Goal: Transaction & Acquisition: Subscribe to service/newsletter

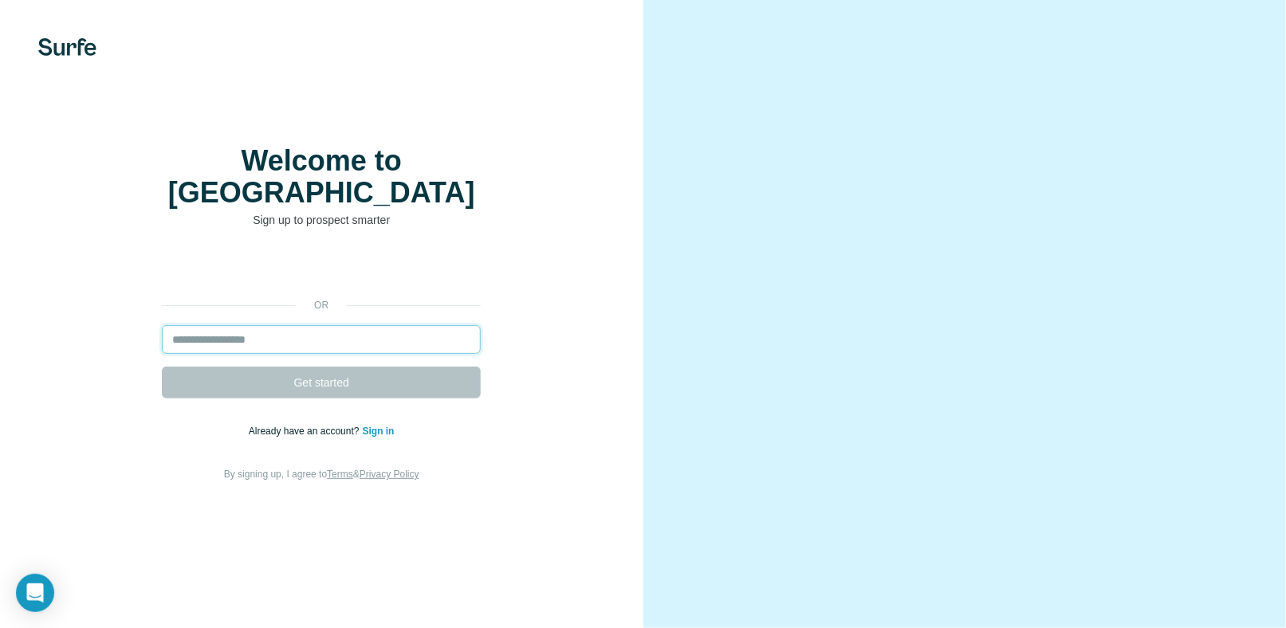
drag, startPoint x: 0, startPoint y: 0, endPoint x: 198, endPoint y: 356, distance: 407.6
click at [198, 354] on input "email" at bounding box center [321, 339] width 319 height 29
type input "**********"
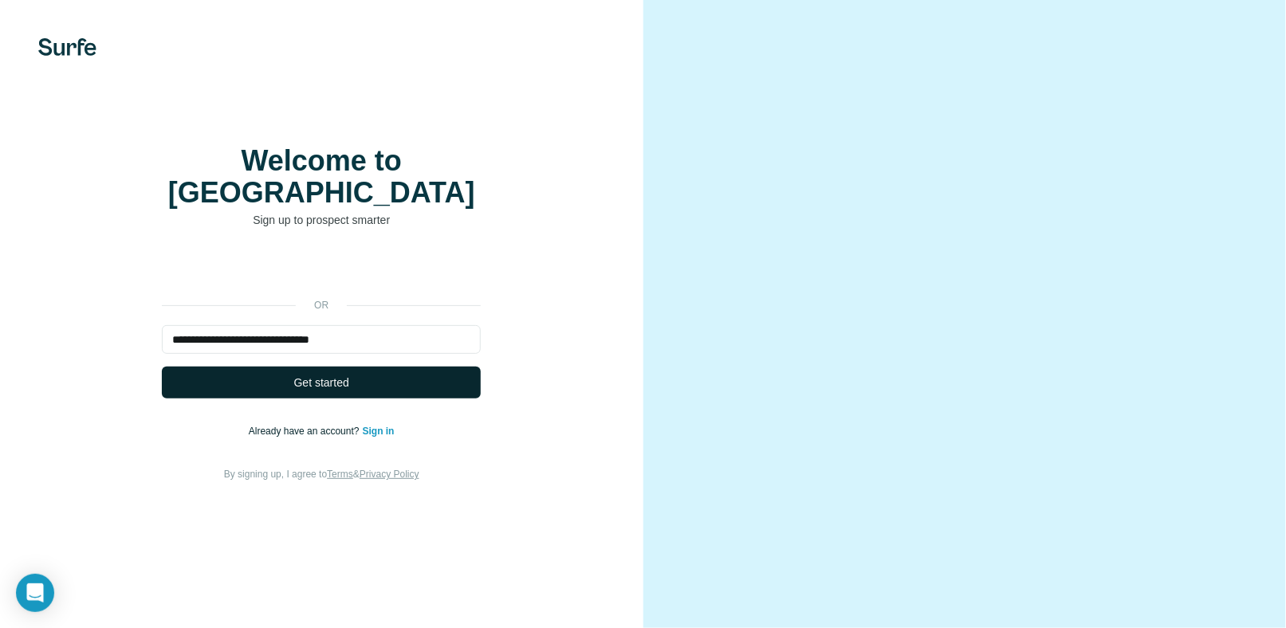
click at [325, 391] on span "Get started" at bounding box center [321, 383] width 55 height 16
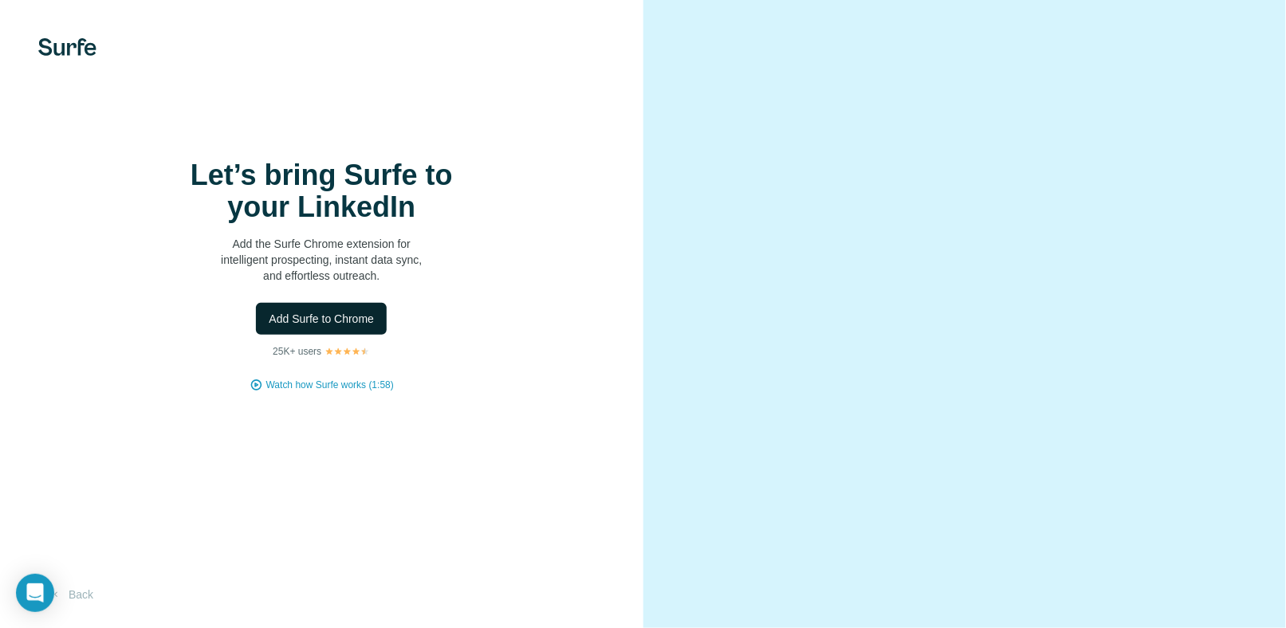
click at [340, 327] on span "Add Surfe to Chrome" at bounding box center [321, 319] width 105 height 16
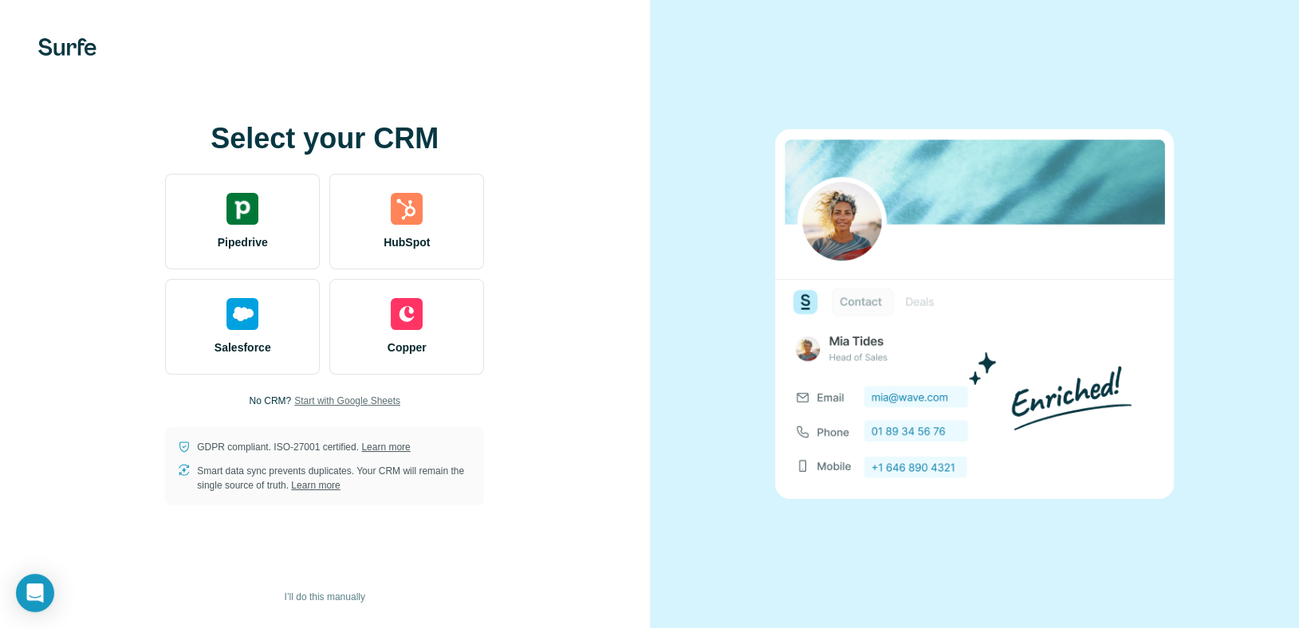
click at [381, 400] on span "Start with Google Sheets" at bounding box center [347, 401] width 106 height 14
